Goal: Information Seeking & Learning: Learn about a topic

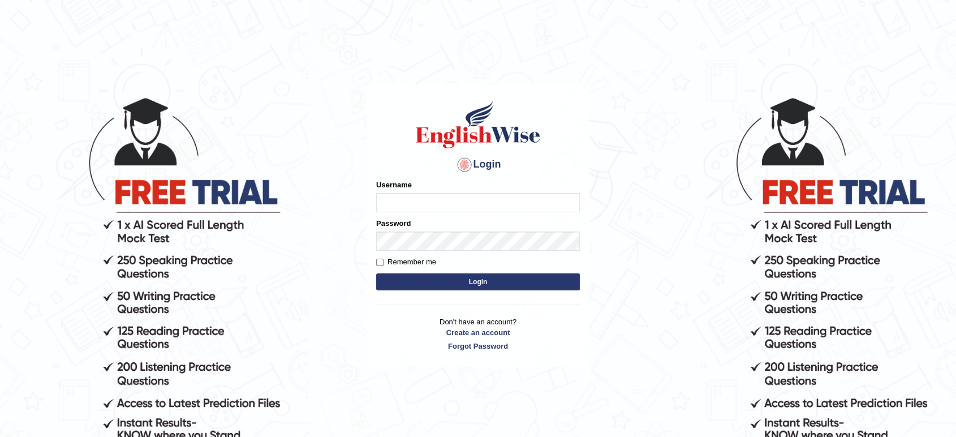
type input "tahseen"
click at [499, 275] on button "Login" at bounding box center [478, 281] width 204 height 17
type input "tahseen"
click at [477, 285] on button "Login" at bounding box center [478, 281] width 204 height 17
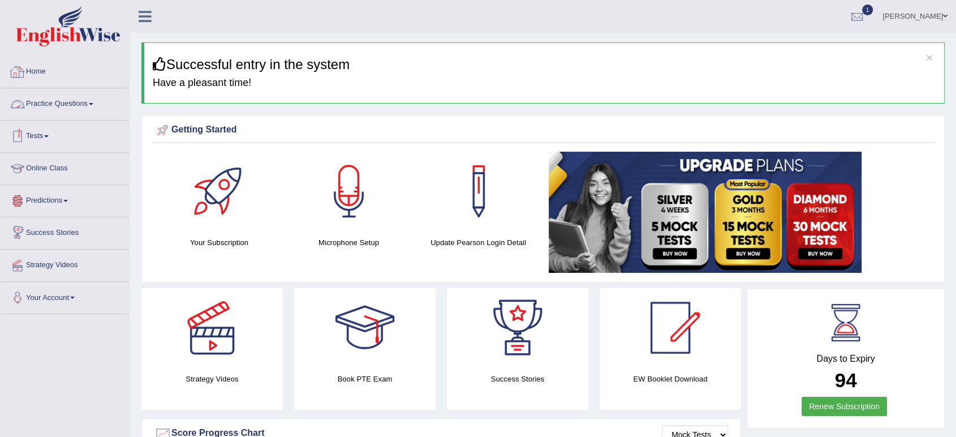
click at [94, 106] on link "Practice Questions" at bounding box center [65, 102] width 129 height 28
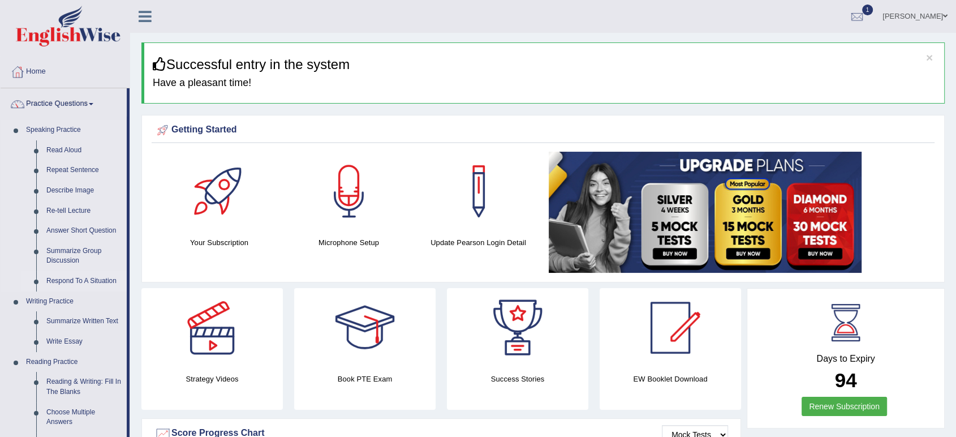
click at [54, 281] on link "Respond To A Situation" at bounding box center [83, 281] width 85 height 20
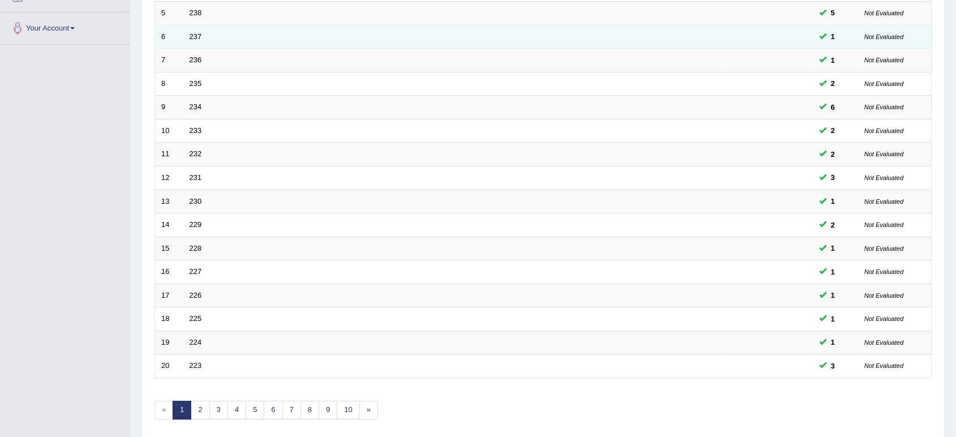
scroll to position [270, 0]
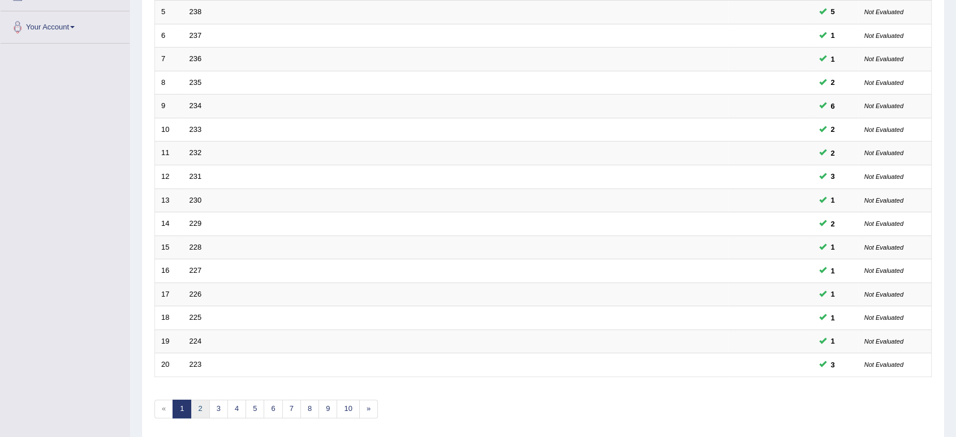
click at [203, 415] on link "2" at bounding box center [200, 408] width 19 height 19
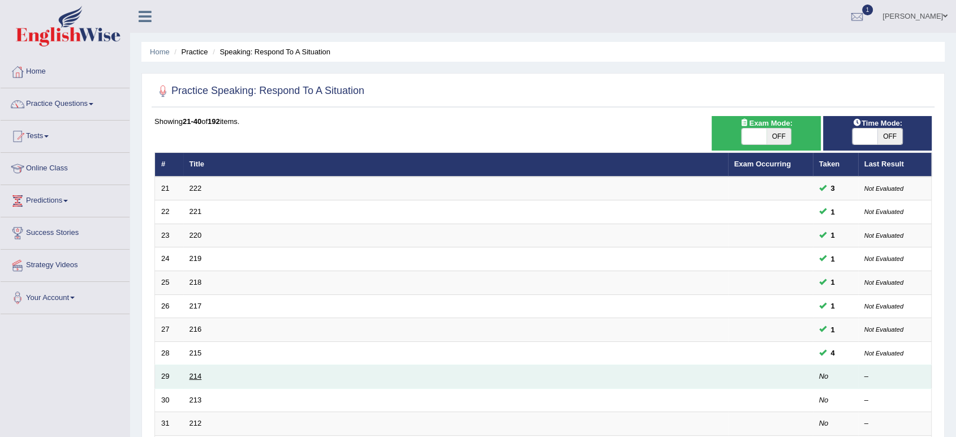
click at [193, 377] on link "214" at bounding box center [196, 376] width 12 height 8
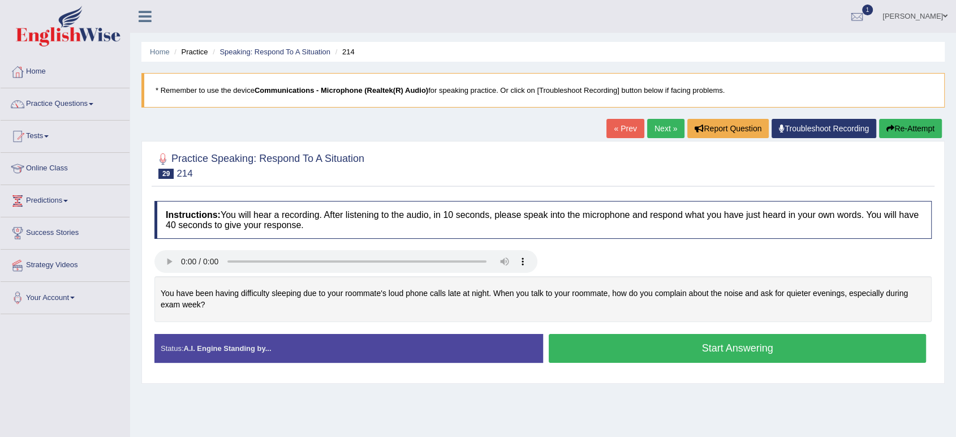
click at [627, 343] on button "Start Answering" at bounding box center [737, 348] width 377 height 29
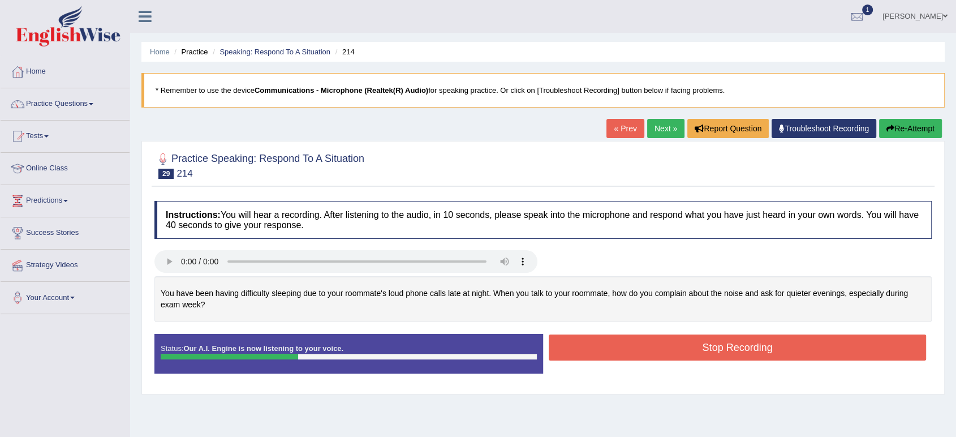
click at [627, 343] on button "Stop Recording" at bounding box center [737, 347] width 377 height 26
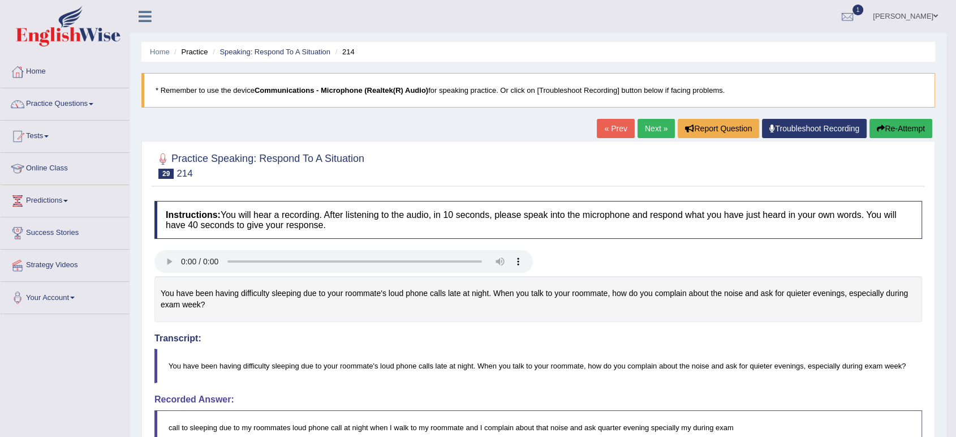
click at [886, 124] on button "Re-Attempt" at bounding box center [900, 128] width 63 height 19
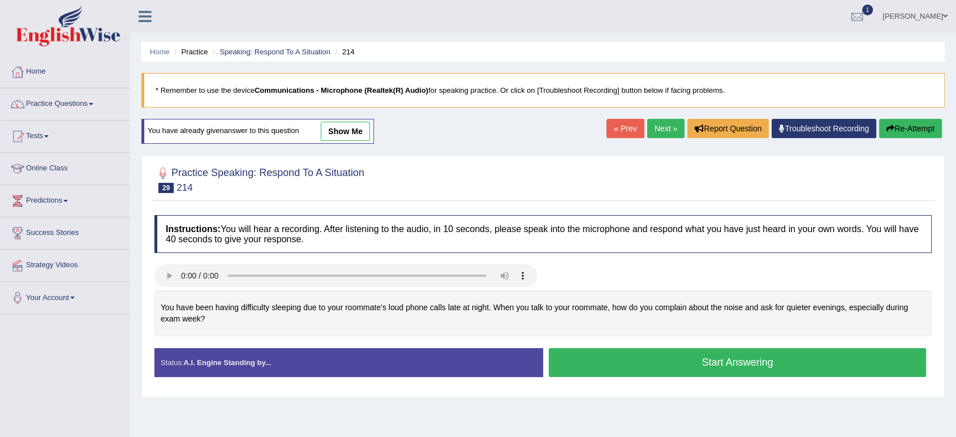
click at [563, 361] on button "Start Answering" at bounding box center [737, 362] width 377 height 29
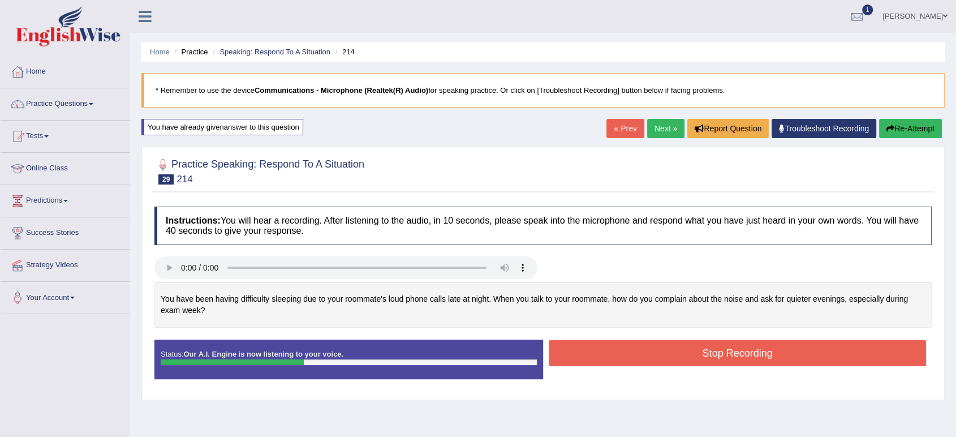
click at [563, 361] on button "Stop Recording" at bounding box center [737, 353] width 377 height 26
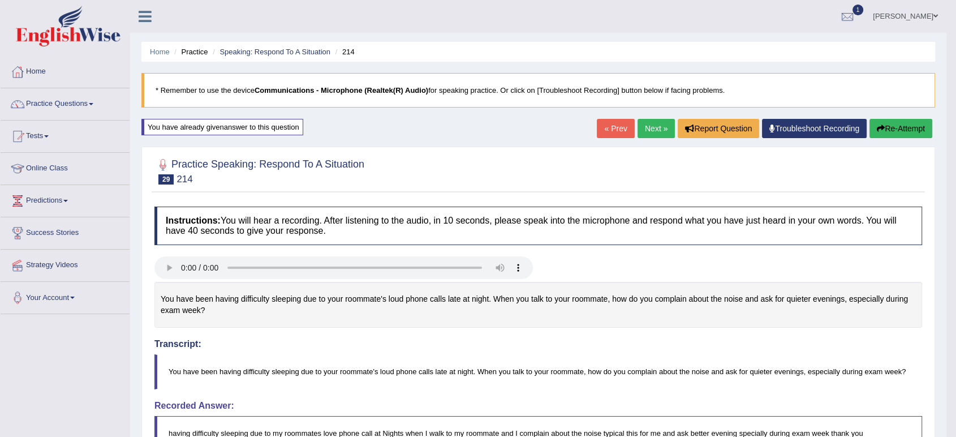
click at [648, 132] on link "Next »" at bounding box center [656, 128] width 37 height 19
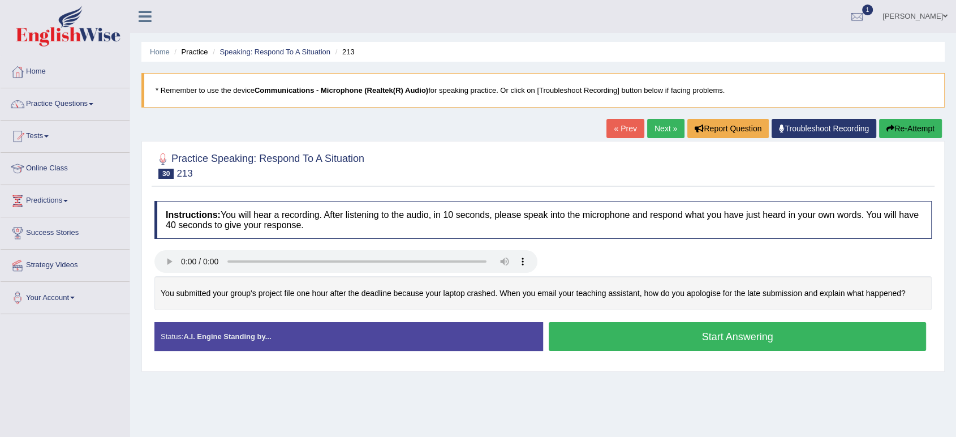
click at [680, 334] on button "Start Answering" at bounding box center [737, 336] width 377 height 29
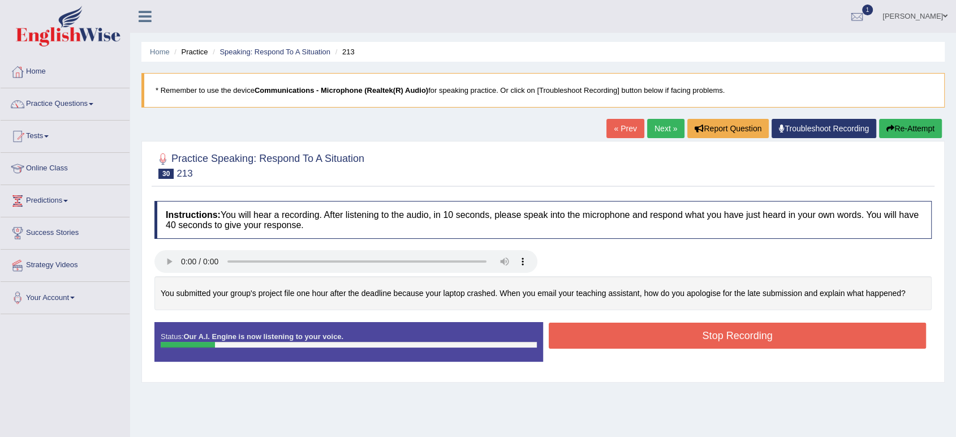
click at [905, 128] on button "Re-Attempt" at bounding box center [910, 128] width 63 height 19
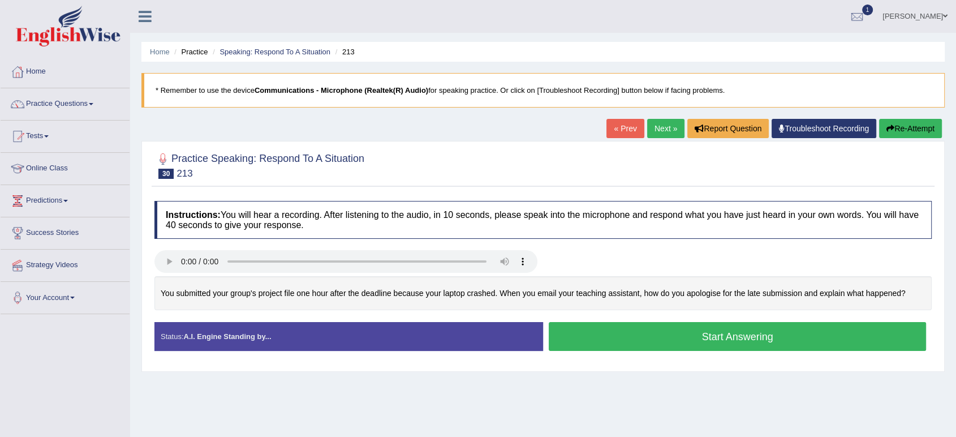
click at [665, 336] on button "Start Answering" at bounding box center [737, 336] width 377 height 29
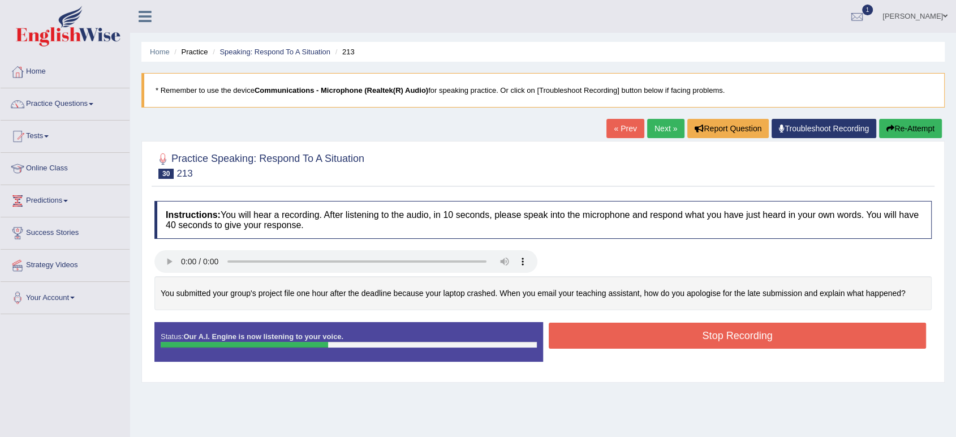
click at [665, 336] on button "Stop Recording" at bounding box center [737, 335] width 377 height 26
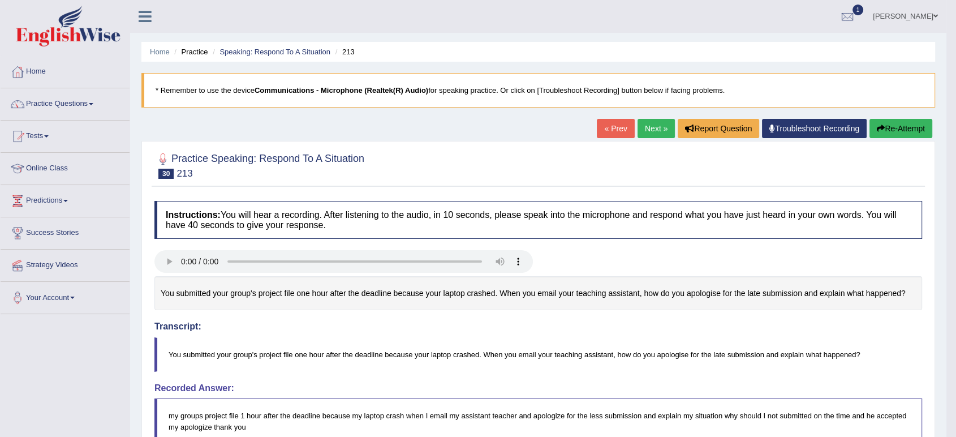
click at [644, 133] on link "Next »" at bounding box center [656, 128] width 37 height 19
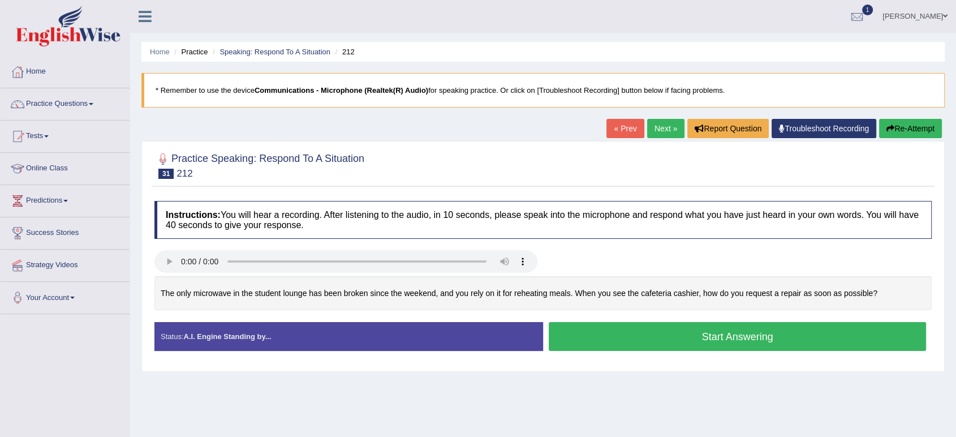
click at [667, 338] on button "Start Answering" at bounding box center [737, 336] width 377 height 29
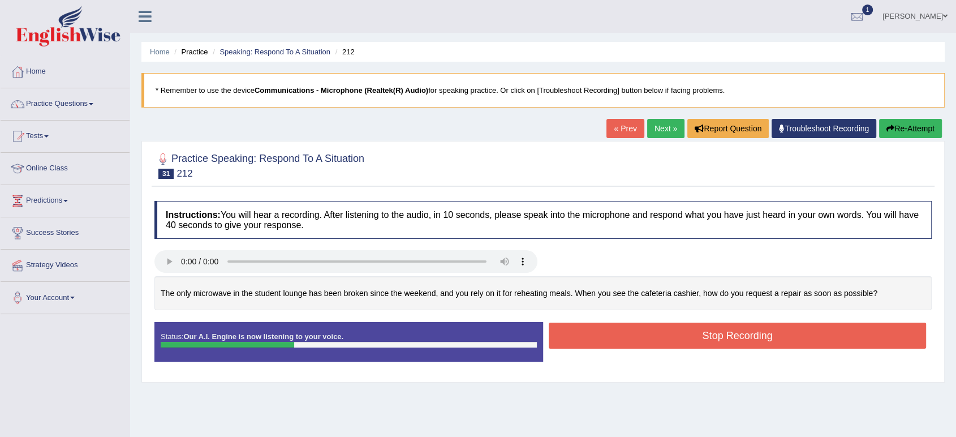
click at [667, 338] on button "Stop Recording" at bounding box center [737, 335] width 377 height 26
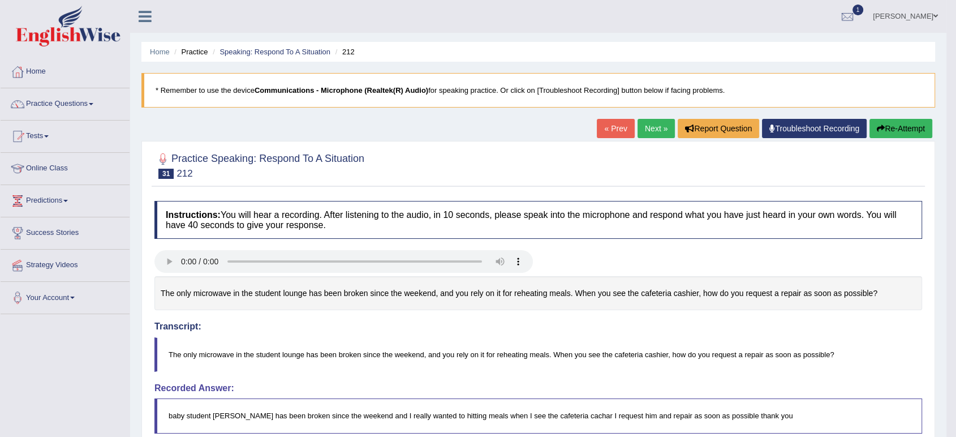
click at [889, 131] on button "Re-Attempt" at bounding box center [900, 128] width 63 height 19
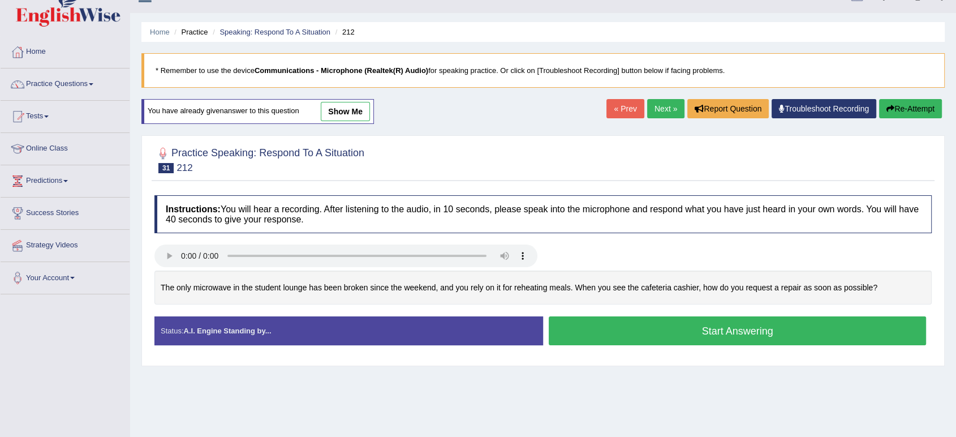
click at [606, 330] on button "Start Answering" at bounding box center [737, 330] width 377 height 29
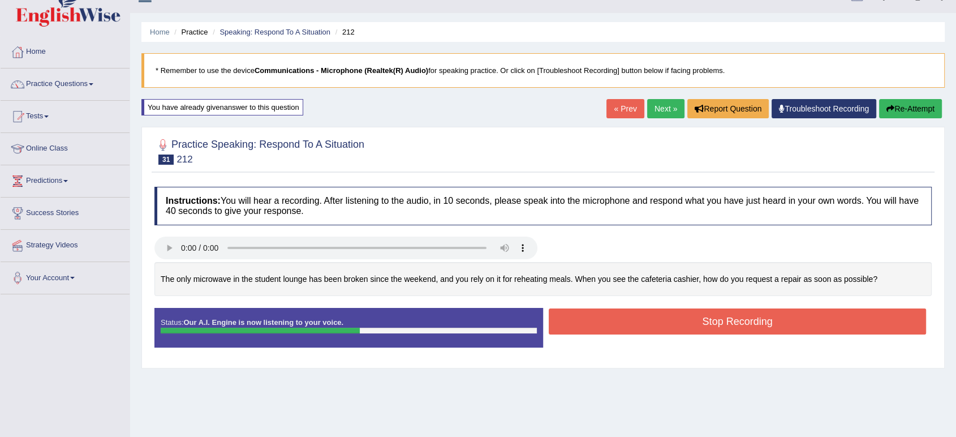
click at [606, 330] on button "Stop Recording" at bounding box center [737, 321] width 377 height 26
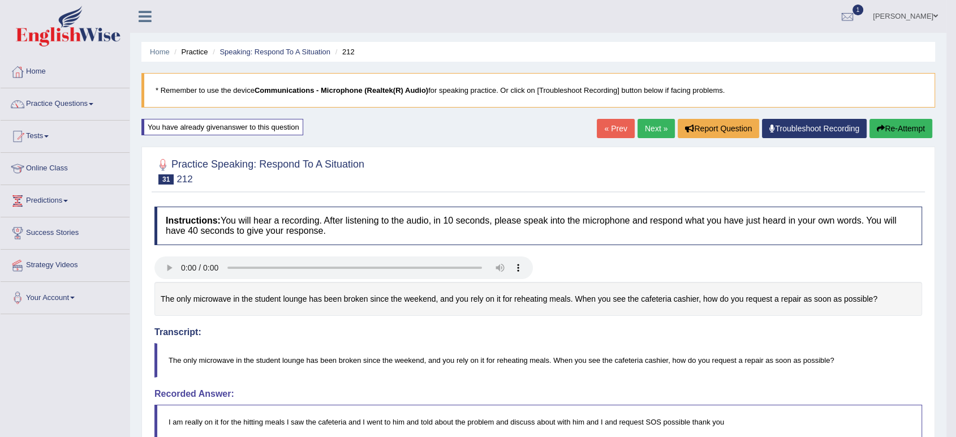
click at [877, 126] on icon "button" at bounding box center [881, 128] width 8 height 8
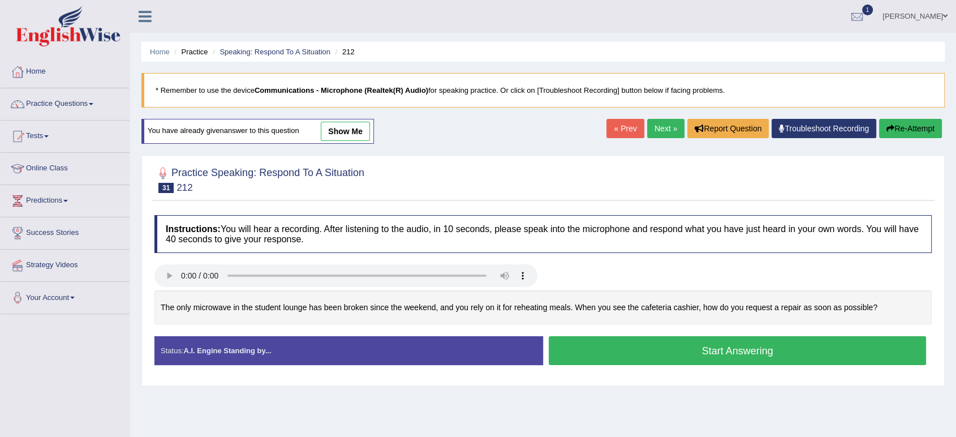
drag, startPoint x: 573, startPoint y: 369, endPoint x: 572, endPoint y: 362, distance: 7.4
click at [572, 362] on div "Status: A.I. Engine Standing by... Start Answering Stop Recording" at bounding box center [542, 356] width 777 height 40
click at [572, 362] on button "Start Answering" at bounding box center [737, 350] width 377 height 29
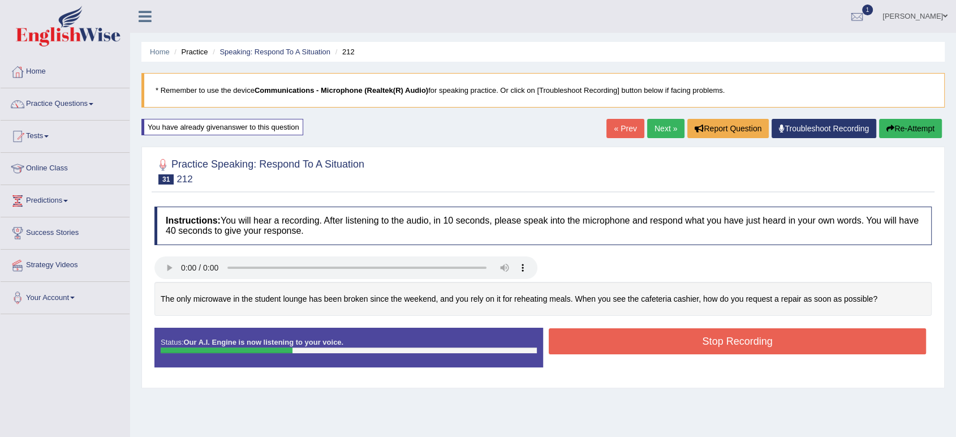
click at [579, 347] on button "Stop Recording" at bounding box center [737, 341] width 377 height 26
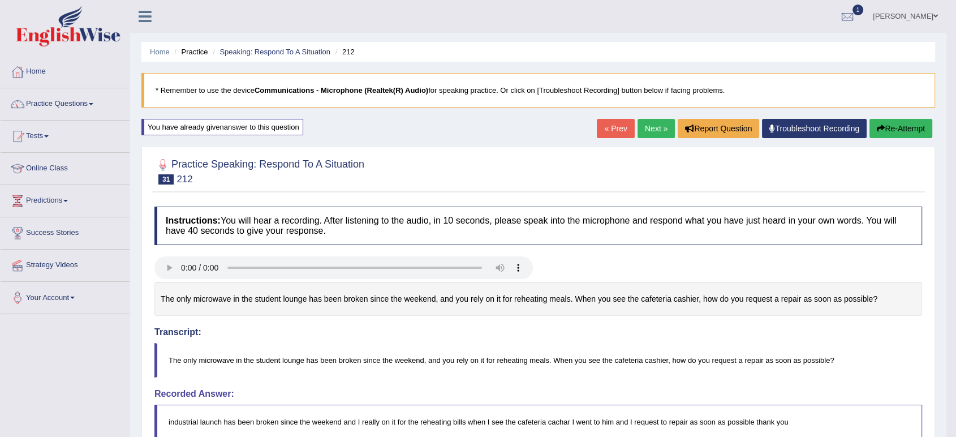
click at [647, 123] on link "Next »" at bounding box center [656, 128] width 37 height 19
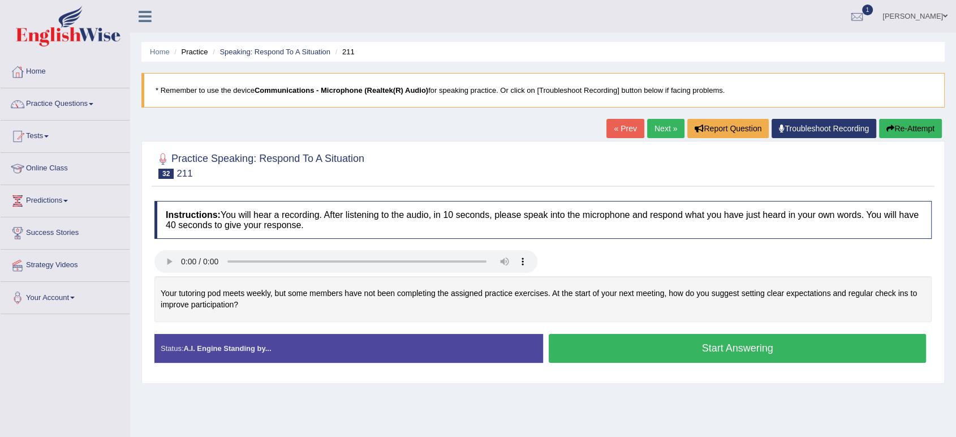
click at [634, 343] on button "Start Answering" at bounding box center [737, 348] width 377 height 29
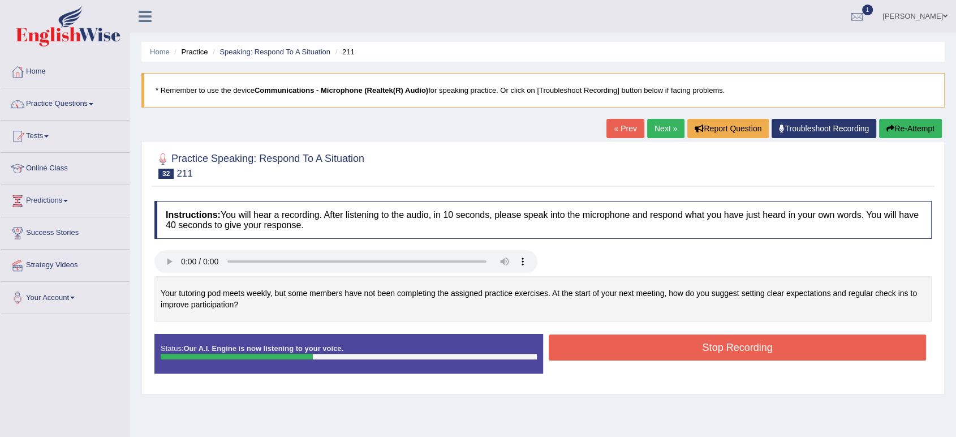
click at [634, 347] on button "Stop Recording" at bounding box center [737, 347] width 377 height 26
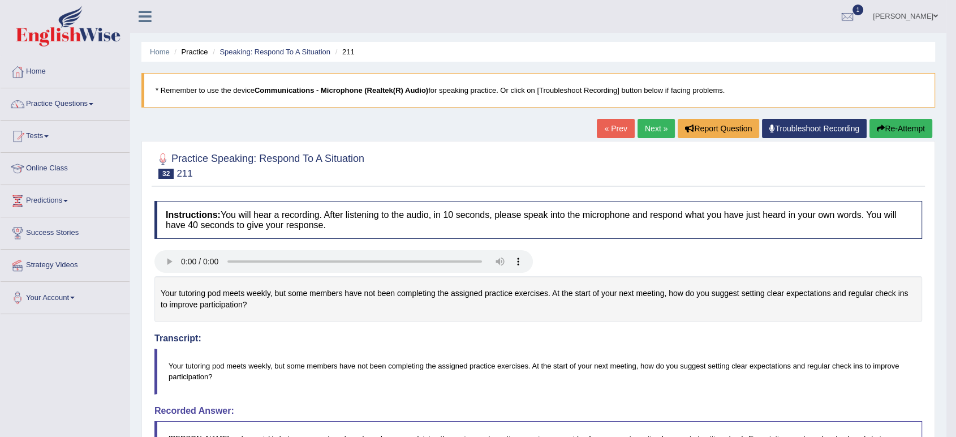
click at [638, 137] on link "Next »" at bounding box center [656, 128] width 37 height 19
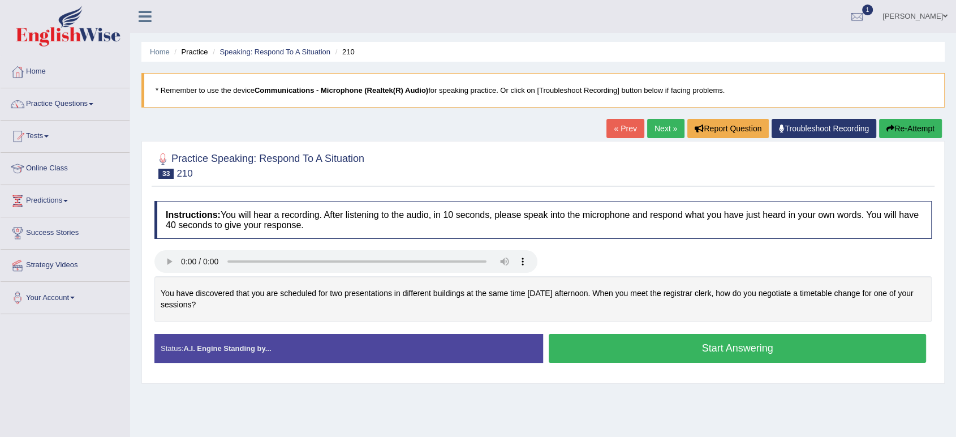
click at [579, 339] on button "Start Answering" at bounding box center [737, 348] width 377 height 29
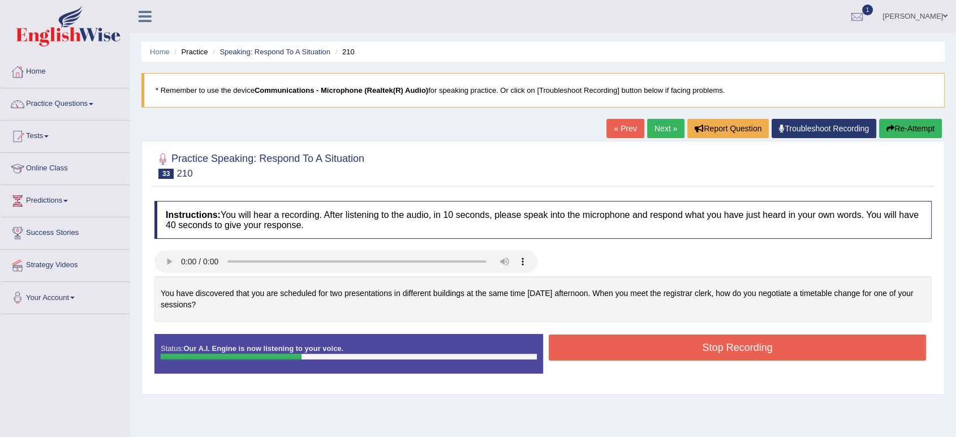
click at [579, 339] on button "Stop Recording" at bounding box center [737, 347] width 377 height 26
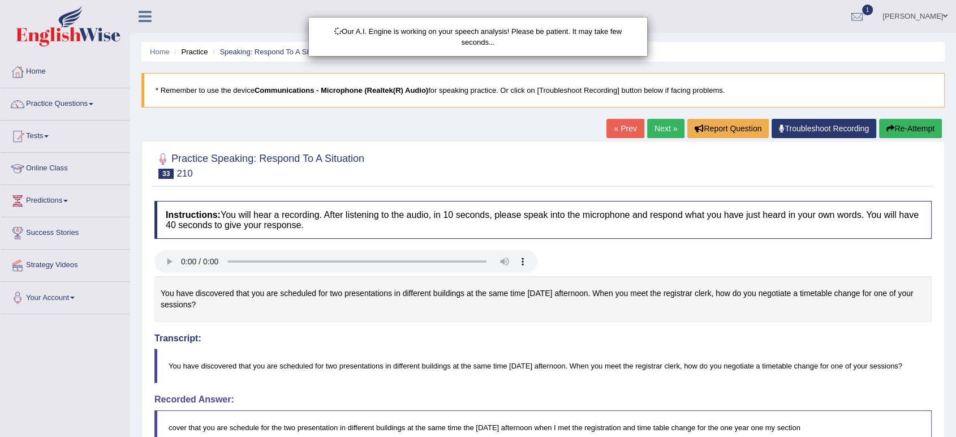
click at [917, 128] on div "Our A.I. Engine is working on your speech analysis! Please be patient. It may t…" at bounding box center [478, 218] width 956 height 437
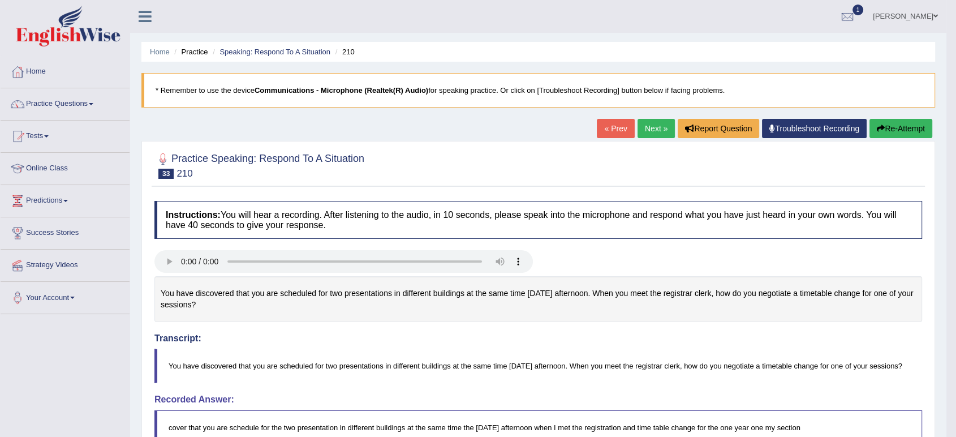
click at [917, 128] on button "Re-Attempt" at bounding box center [900, 128] width 63 height 19
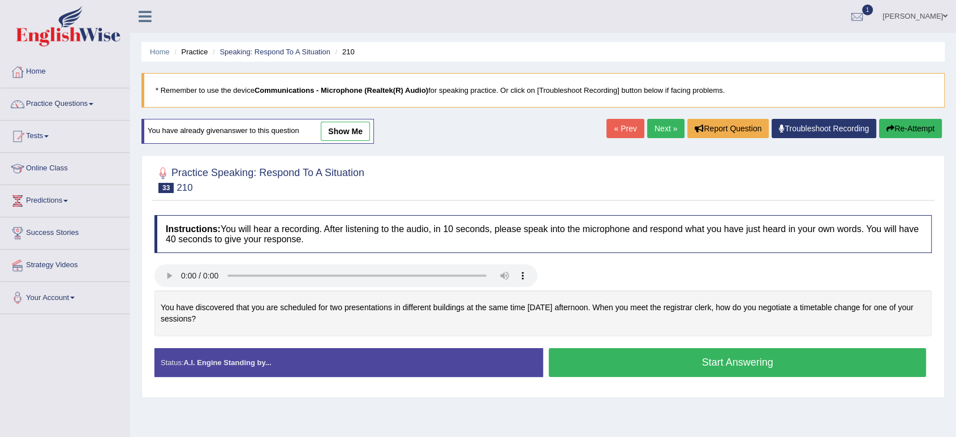
click at [665, 365] on button "Start Answering" at bounding box center [737, 362] width 377 height 29
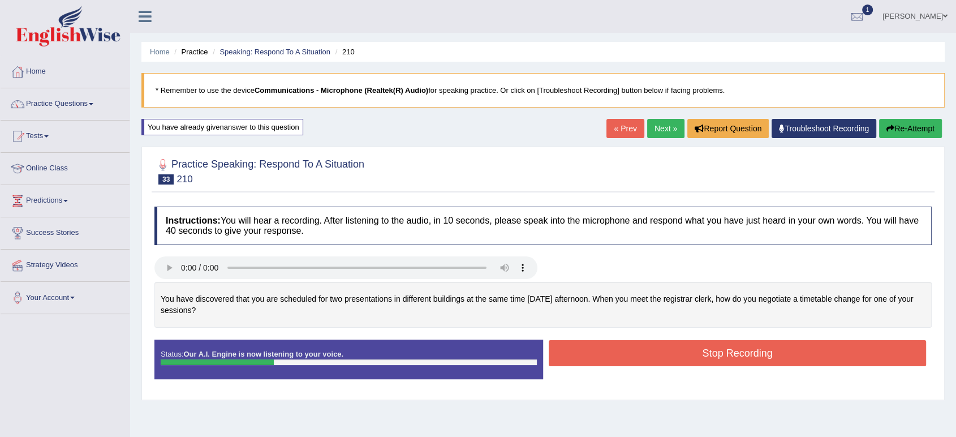
click at [915, 129] on button "Re-Attempt" at bounding box center [910, 128] width 63 height 19
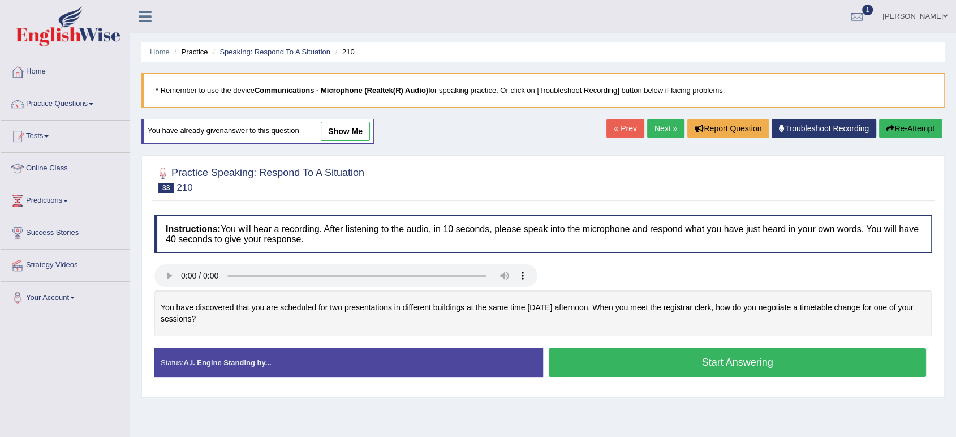
click at [587, 358] on button "Start Answering" at bounding box center [737, 362] width 377 height 29
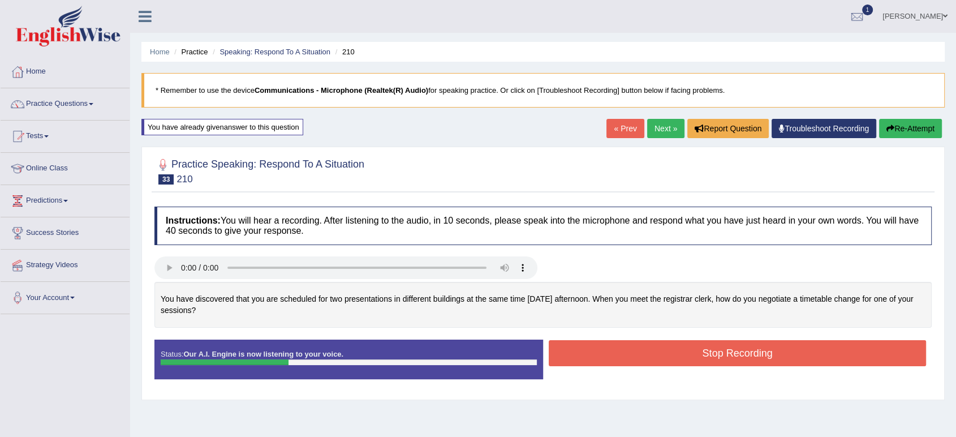
click at [587, 358] on button "Stop Recording" at bounding box center [737, 353] width 377 height 26
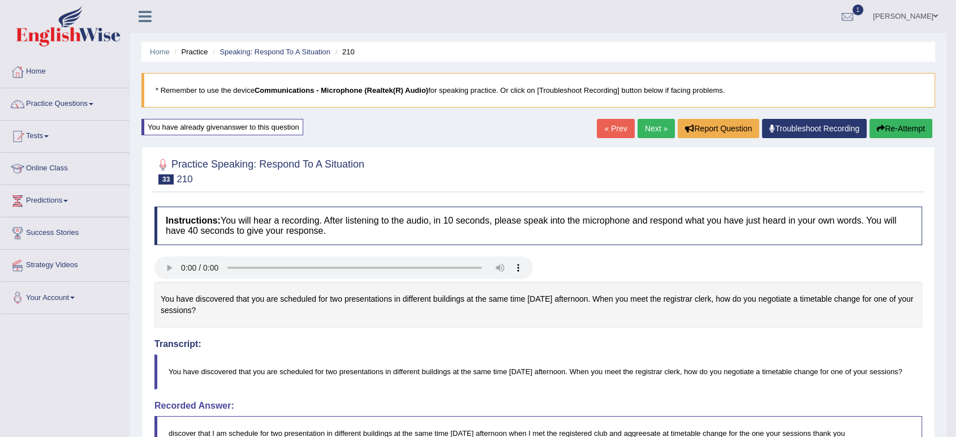
click at [661, 128] on link "Next »" at bounding box center [656, 128] width 37 height 19
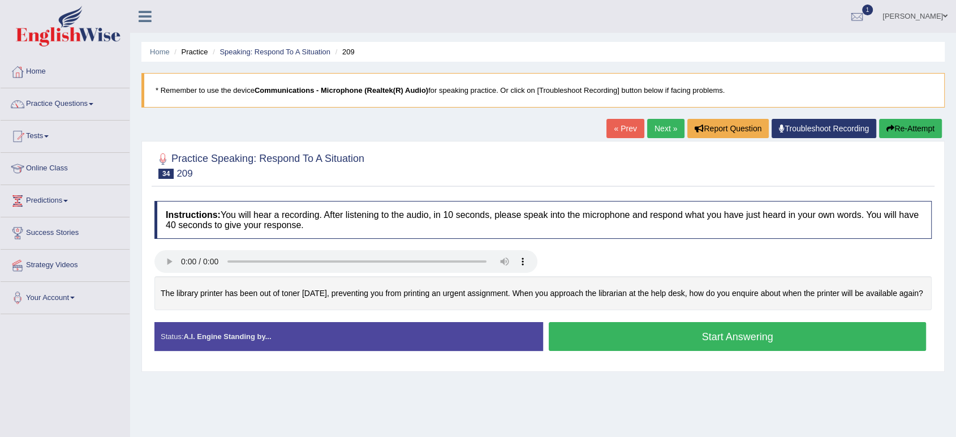
click at [623, 337] on button "Start Answering" at bounding box center [737, 336] width 377 height 29
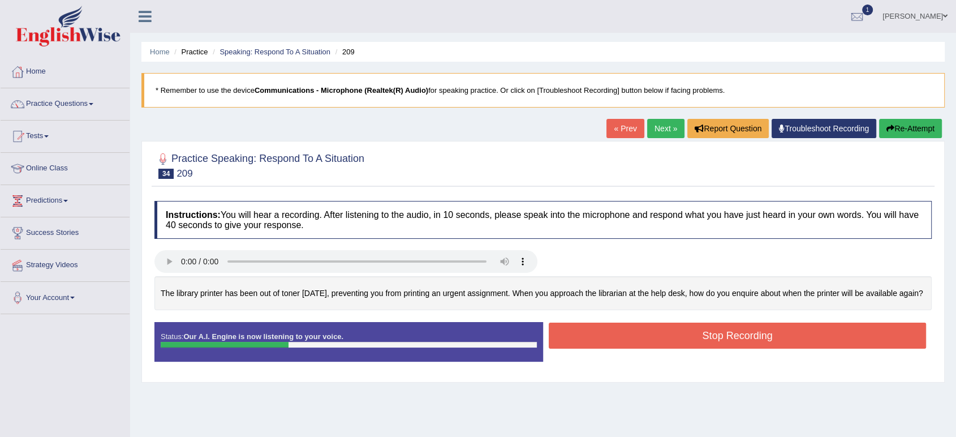
click at [623, 337] on button "Stop Recording" at bounding box center [737, 335] width 377 height 26
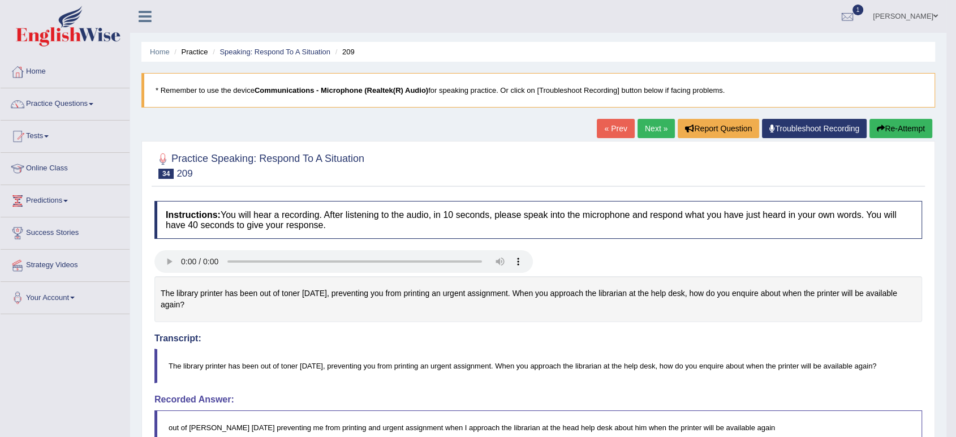
click at [919, 125] on button "Re-Attempt" at bounding box center [900, 128] width 63 height 19
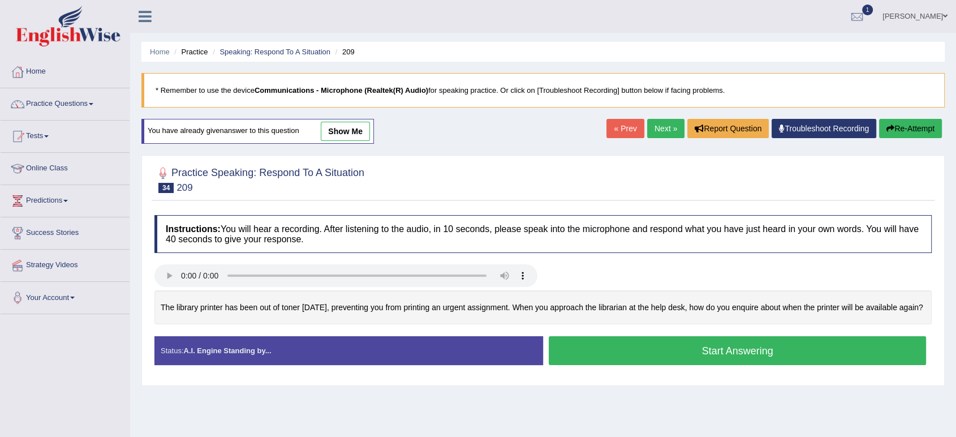
click at [602, 359] on button "Start Answering" at bounding box center [737, 350] width 377 height 29
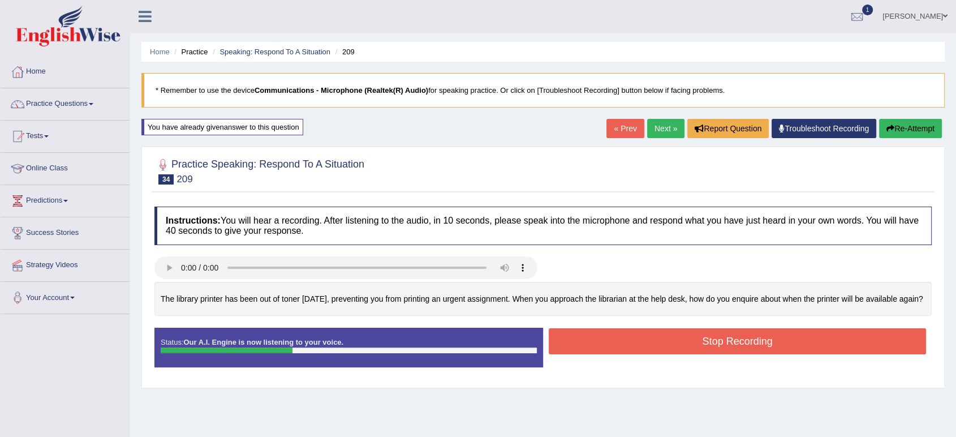
click at [602, 354] on button "Stop Recording" at bounding box center [737, 341] width 377 height 26
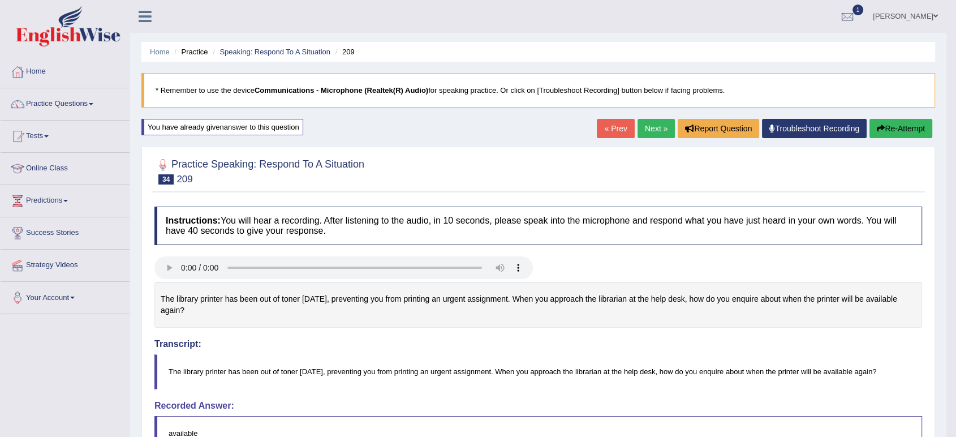
click at [906, 125] on button "Re-Attempt" at bounding box center [900, 128] width 63 height 19
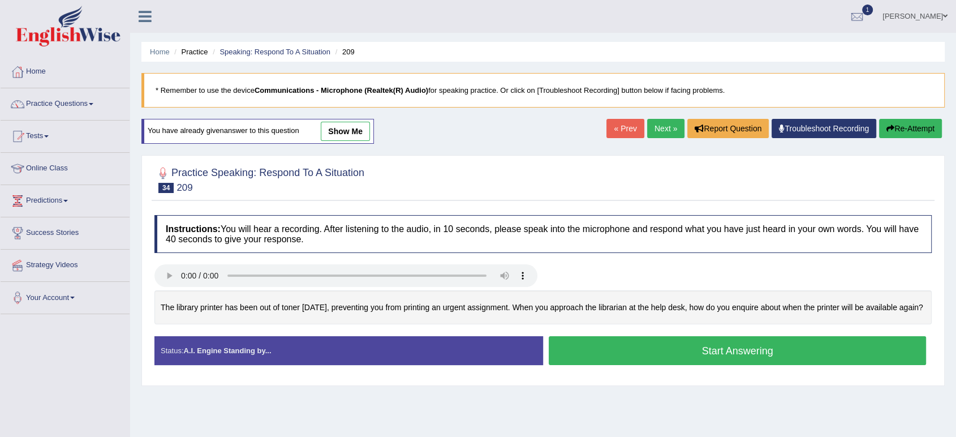
click at [615, 365] on button "Start Answering" at bounding box center [737, 350] width 377 height 29
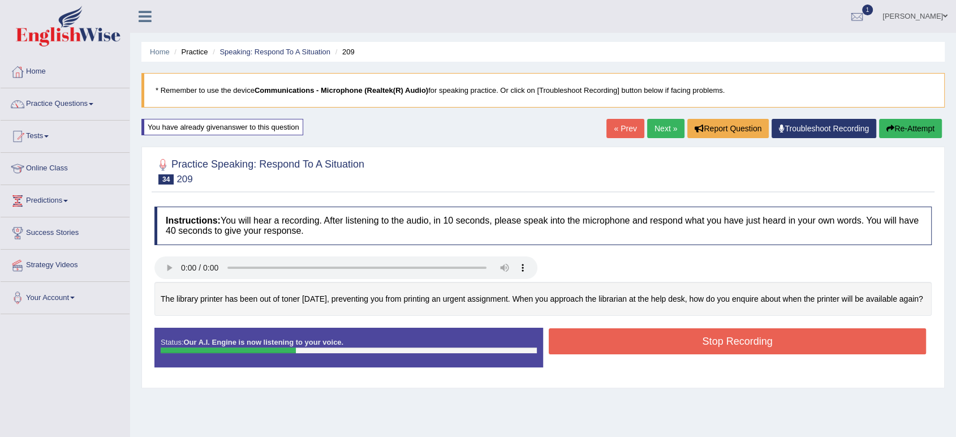
click at [642, 346] on button "Stop Recording" at bounding box center [737, 341] width 377 height 26
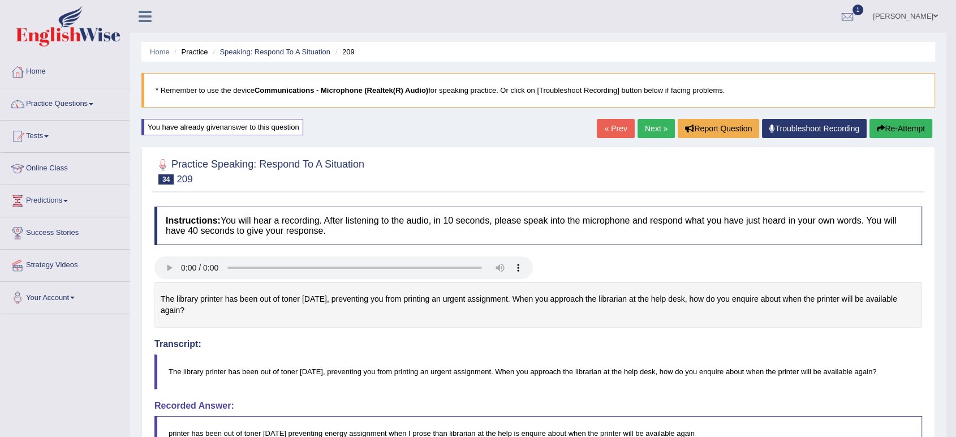
click at [648, 127] on link "Next »" at bounding box center [656, 128] width 37 height 19
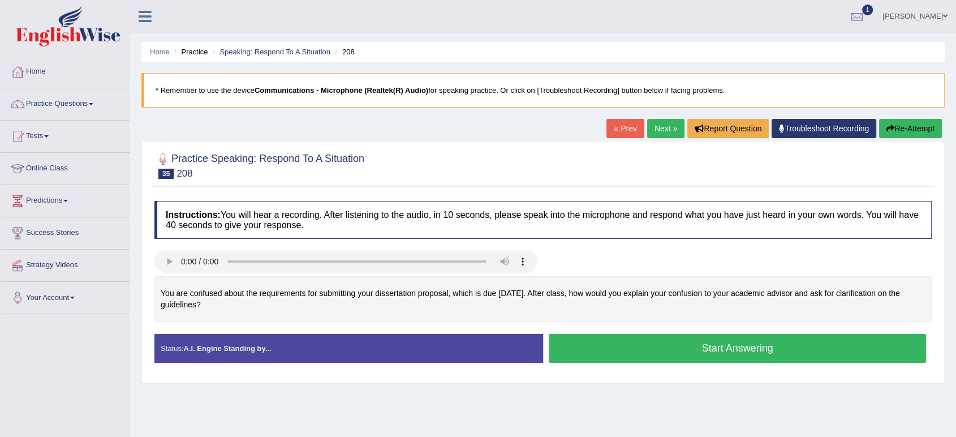
click at [653, 352] on button "Start Answering" at bounding box center [737, 348] width 377 height 29
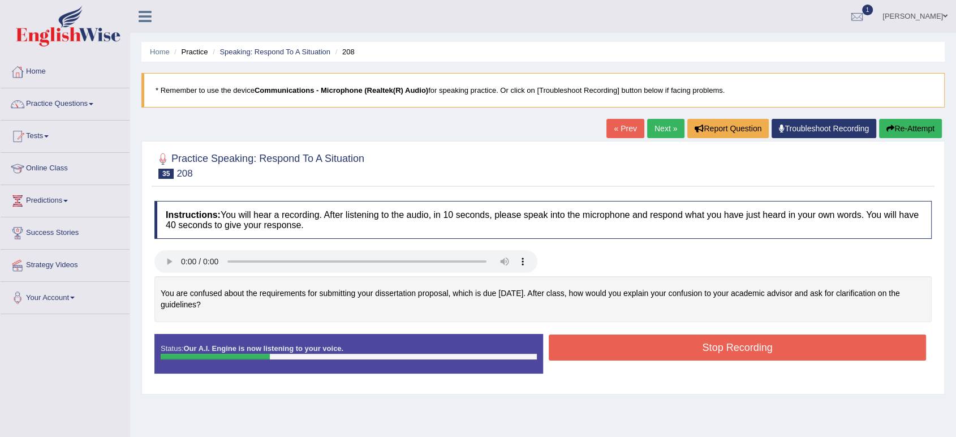
click at [653, 352] on button "Stop Recording" at bounding box center [737, 347] width 377 height 26
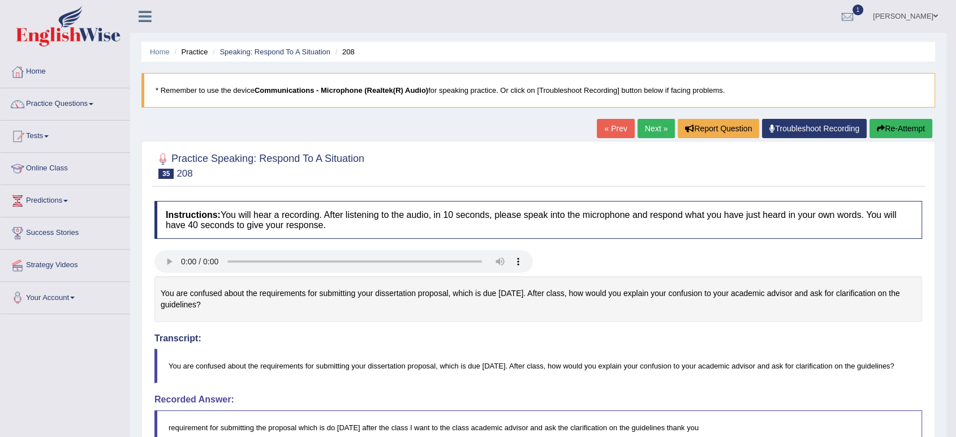
click at [655, 123] on link "Next »" at bounding box center [656, 128] width 37 height 19
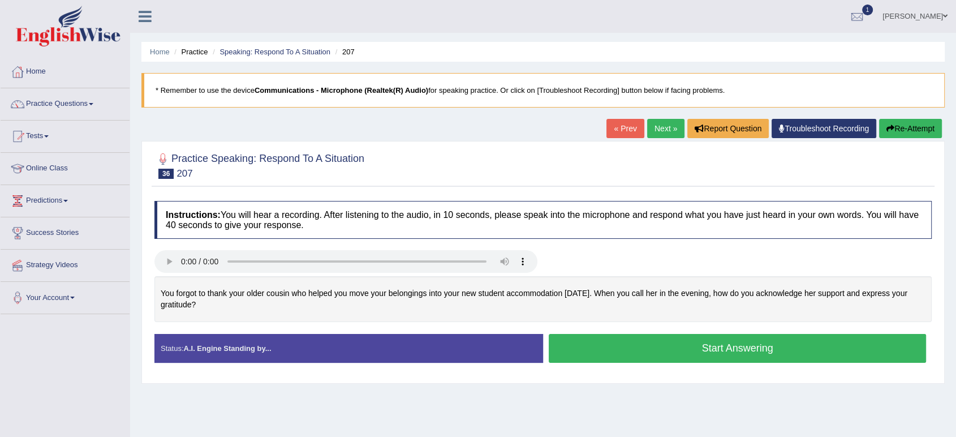
click at [605, 345] on button "Start Answering" at bounding box center [737, 348] width 377 height 29
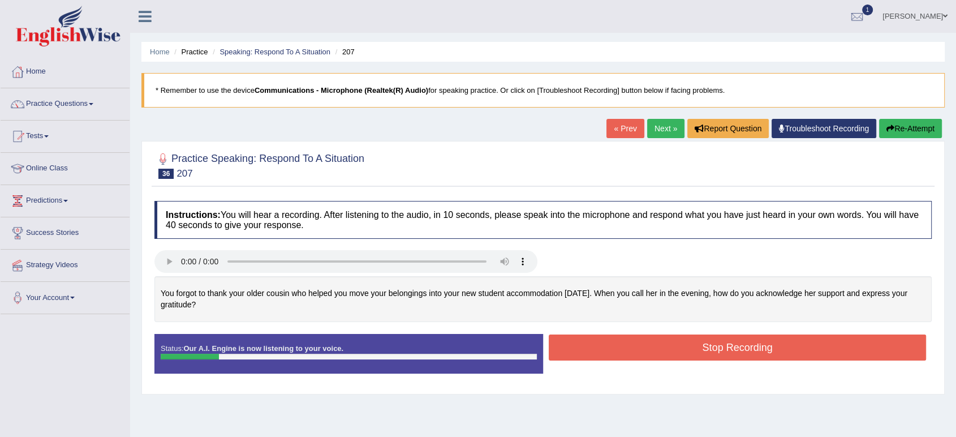
click at [901, 132] on button "Re-Attempt" at bounding box center [910, 128] width 63 height 19
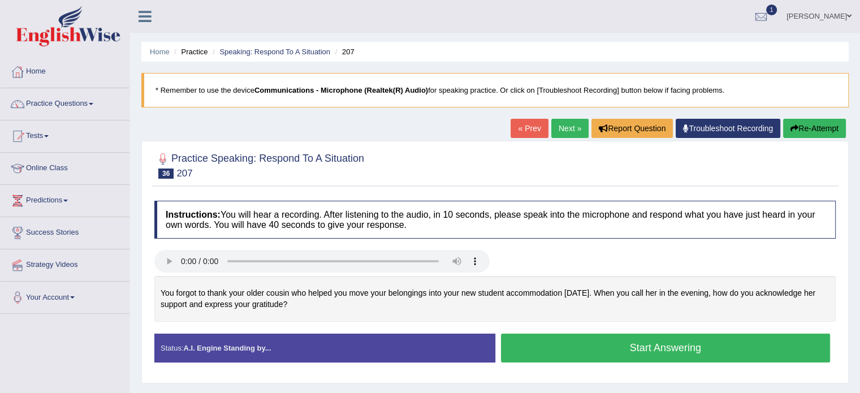
drag, startPoint x: 0, startPoint y: 0, endPoint x: 611, endPoint y: 357, distance: 707.6
click at [611, 357] on button "Start Answering" at bounding box center [666, 348] width 330 height 29
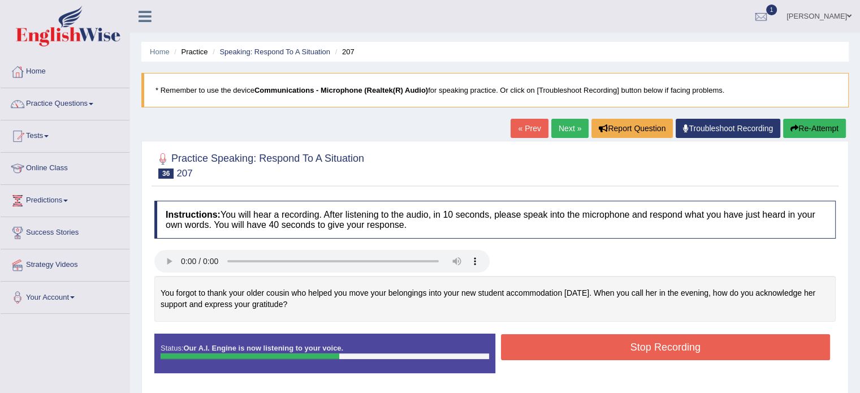
drag, startPoint x: 611, startPoint y: 361, endPoint x: 611, endPoint y: 340, distance: 20.9
click at [611, 340] on div "Stop Recording" at bounding box center [666, 348] width 341 height 29
click at [611, 340] on button "Stop Recording" at bounding box center [666, 347] width 330 height 26
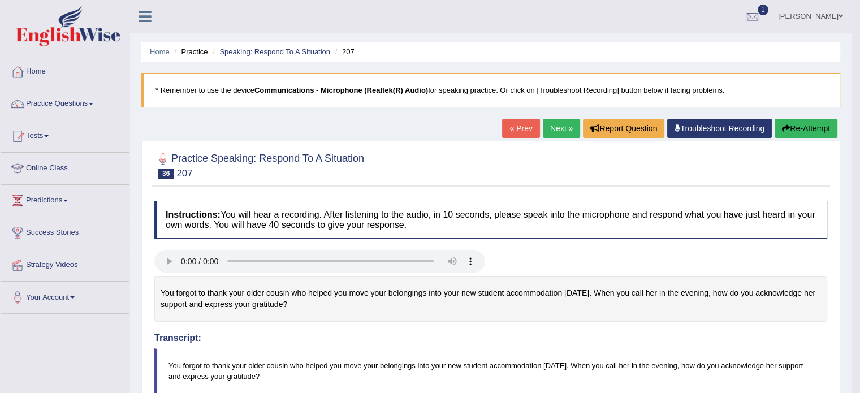
click at [549, 134] on link "Next »" at bounding box center [561, 128] width 37 height 19
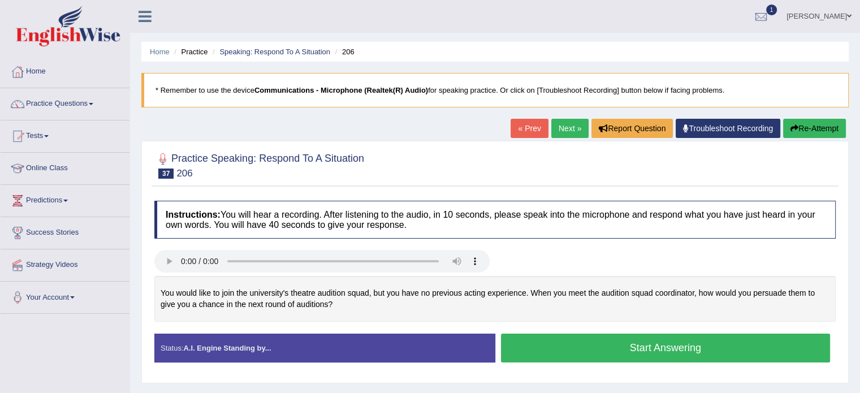
click at [553, 337] on button "Start Answering" at bounding box center [666, 348] width 330 height 29
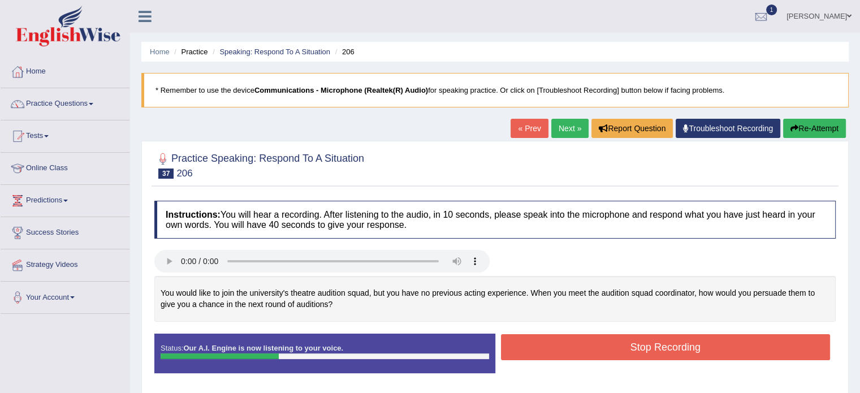
click at [553, 337] on button "Stop Recording" at bounding box center [666, 347] width 330 height 26
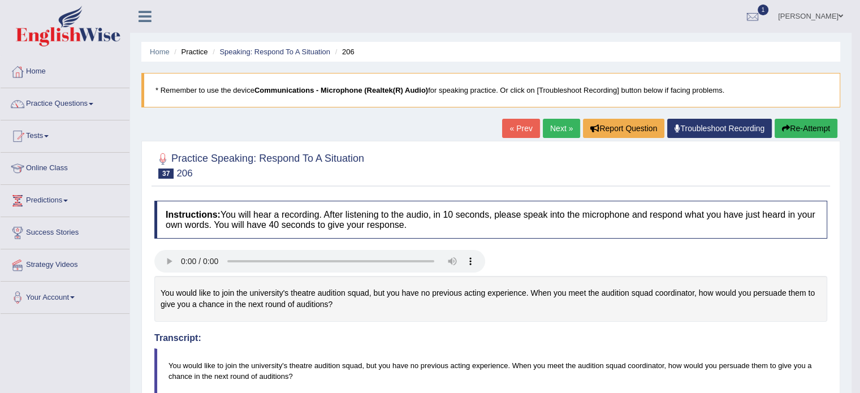
click at [806, 131] on button "Re-Attempt" at bounding box center [806, 128] width 63 height 19
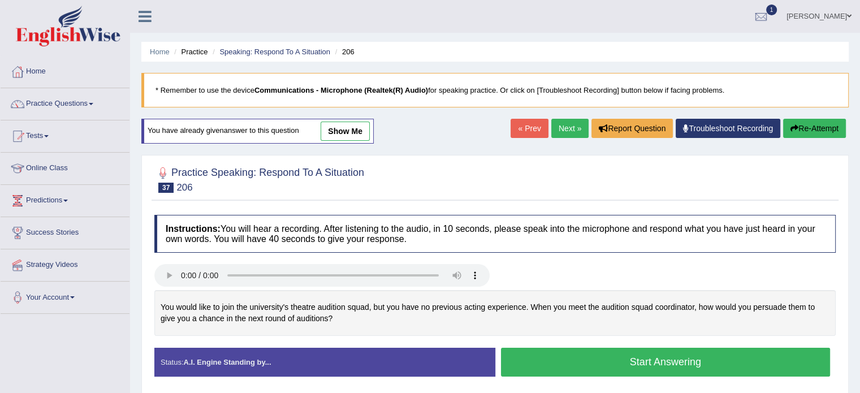
click at [605, 348] on button "Start Answering" at bounding box center [666, 362] width 330 height 29
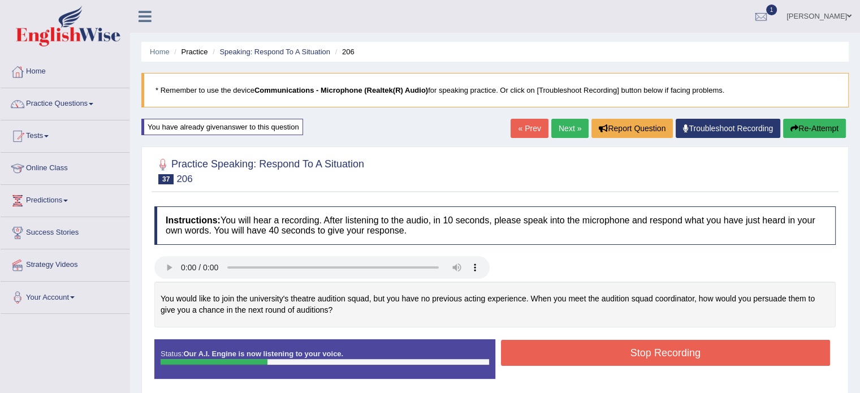
click at [605, 347] on button "Stop Recording" at bounding box center [666, 353] width 330 height 26
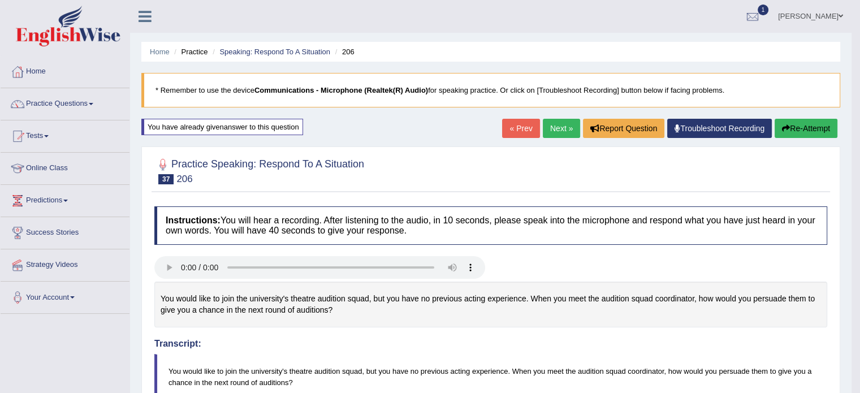
click at [554, 131] on link "Next »" at bounding box center [561, 128] width 37 height 19
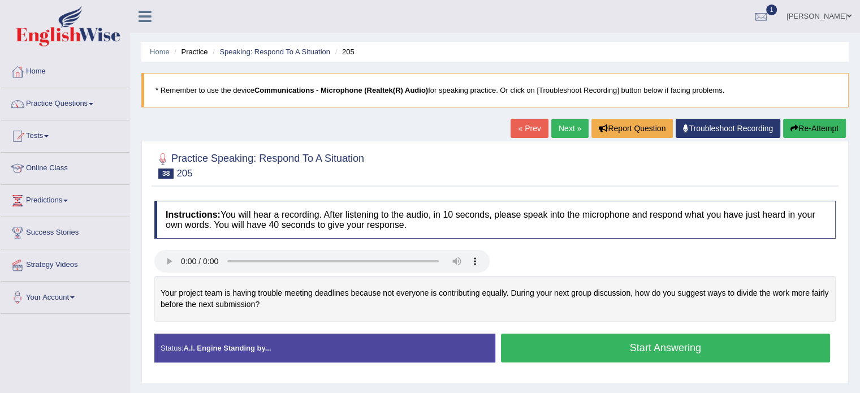
click at [566, 337] on button "Start Answering" at bounding box center [666, 348] width 330 height 29
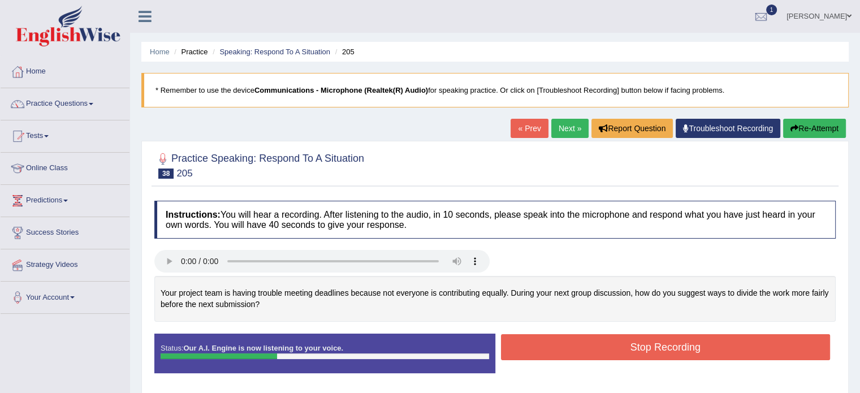
click at [566, 337] on button "Stop Recording" at bounding box center [666, 347] width 330 height 26
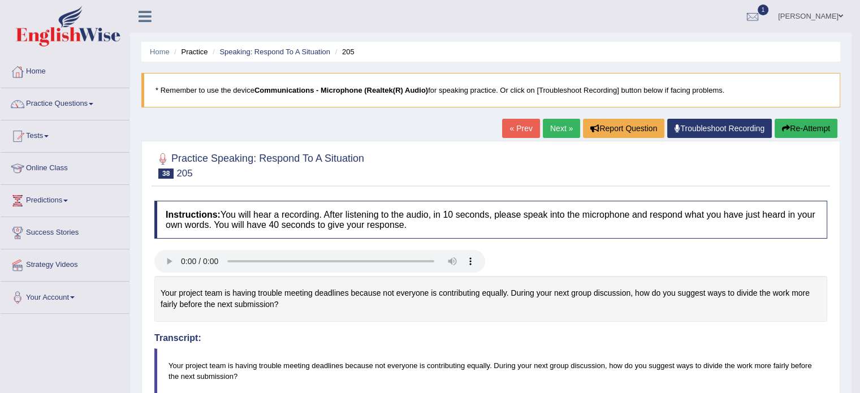
click at [559, 123] on link "Next »" at bounding box center [561, 128] width 37 height 19
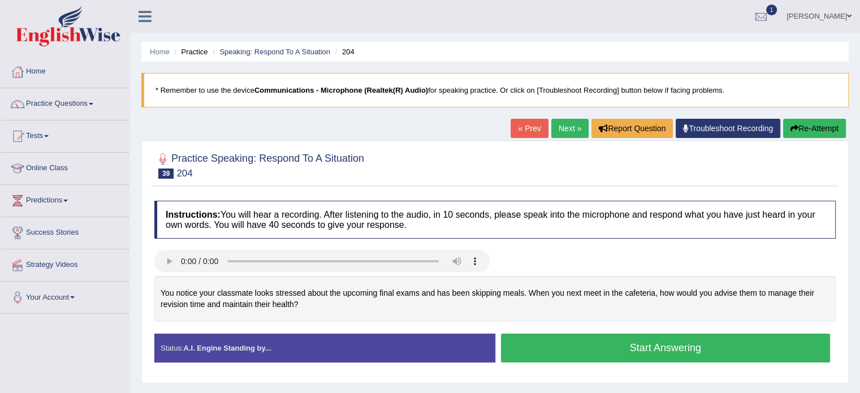
click at [651, 342] on button "Start Answering" at bounding box center [666, 348] width 330 height 29
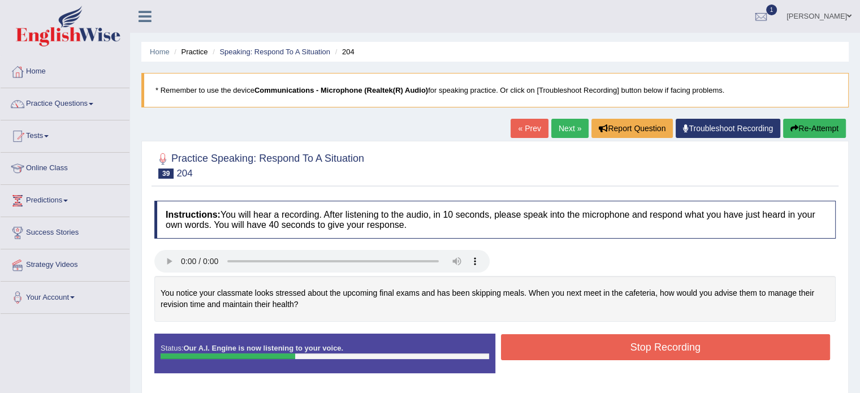
click at [651, 342] on button "Stop Recording" at bounding box center [666, 347] width 330 height 26
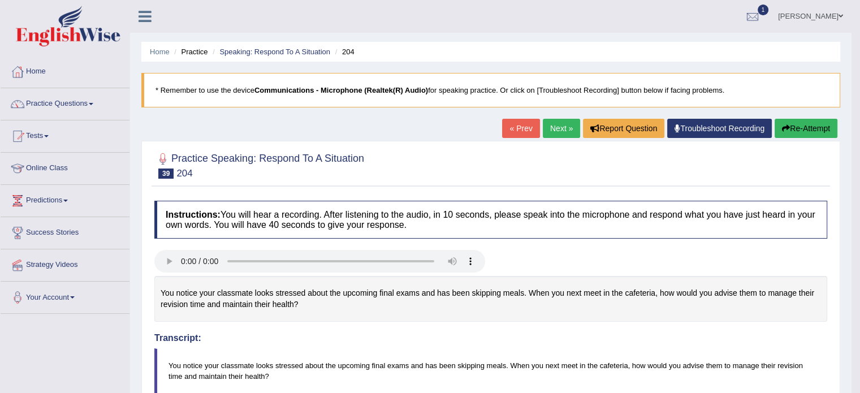
click at [567, 130] on link "Next »" at bounding box center [561, 128] width 37 height 19
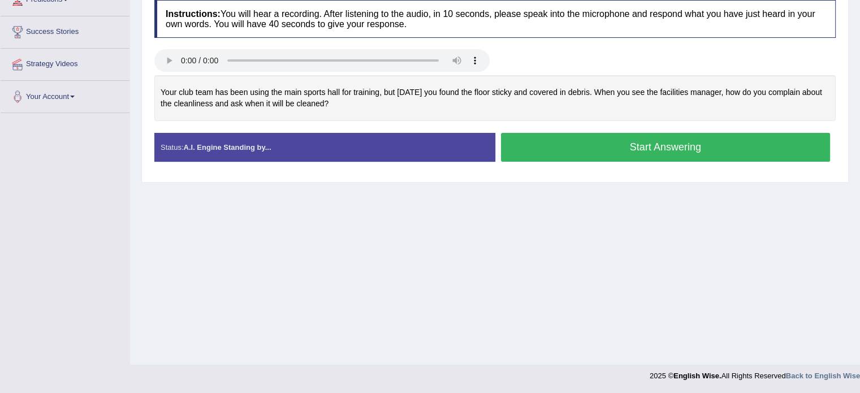
scroll to position [111, 0]
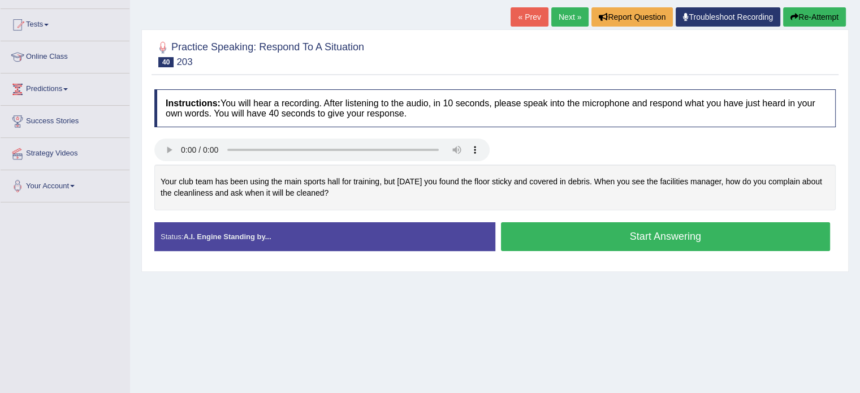
click at [551, 237] on button "Start Answering" at bounding box center [666, 236] width 330 height 29
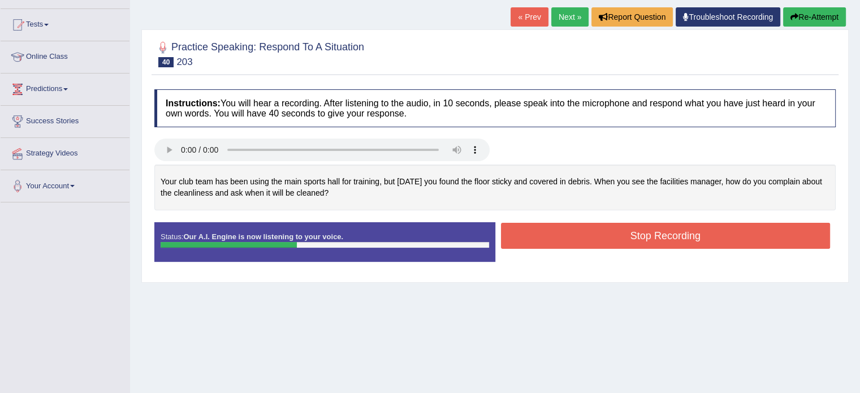
click at [551, 237] on button "Stop Recording" at bounding box center [666, 236] width 330 height 26
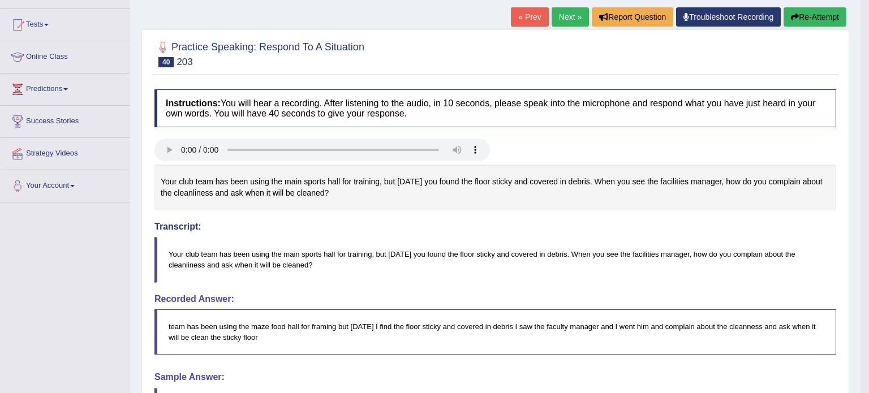
drag, startPoint x: 551, startPoint y: 237, endPoint x: 548, endPoint y: 261, distance: 24.0
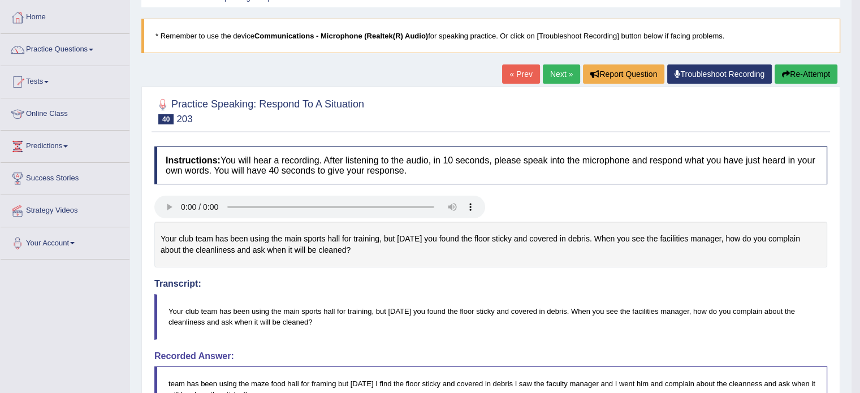
scroll to position [50, 0]
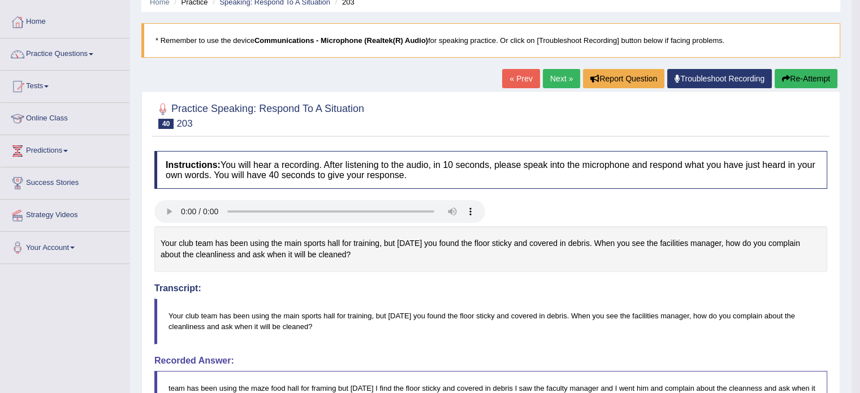
click at [547, 79] on link "Next »" at bounding box center [561, 78] width 37 height 19
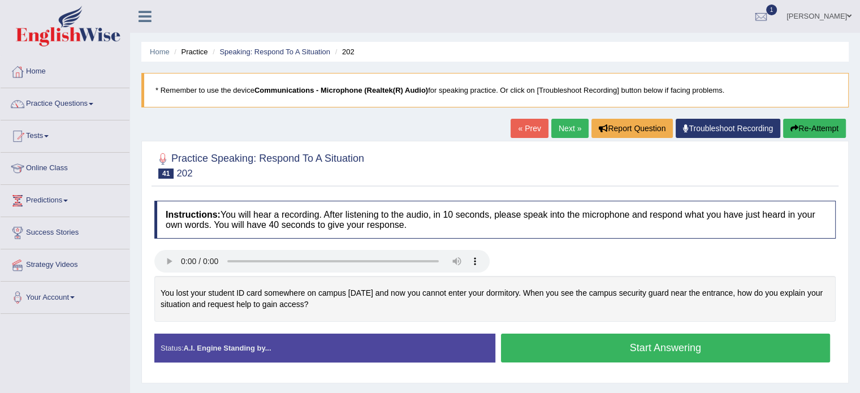
click at [613, 350] on button "Start Answering" at bounding box center [666, 348] width 330 height 29
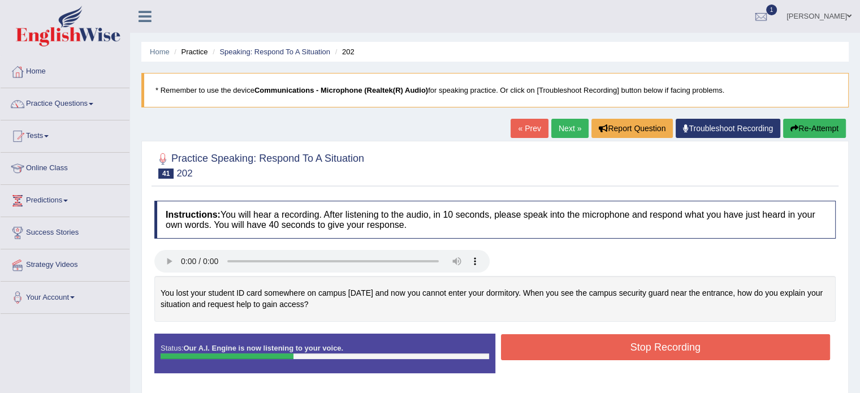
click at [613, 350] on button "Stop Recording" at bounding box center [666, 347] width 330 height 26
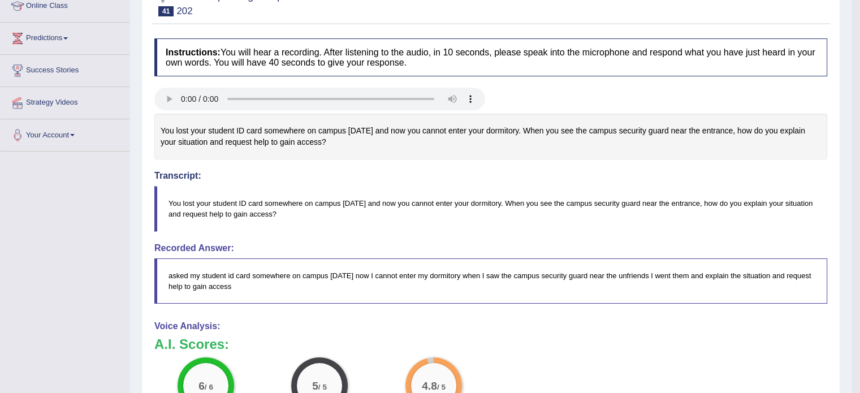
scroll to position [166, 0]
